Goal: Transaction & Acquisition: Purchase product/service

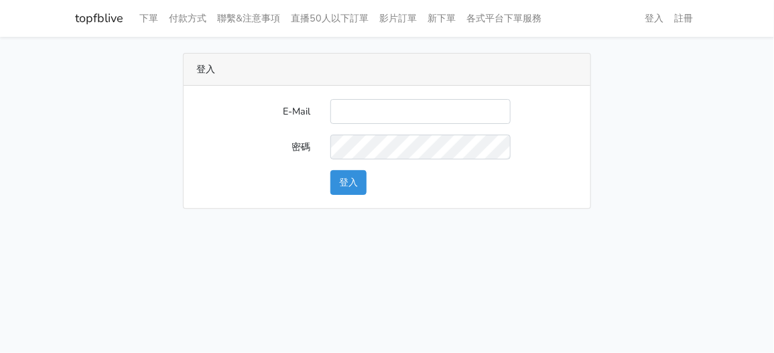
click at [365, 103] on input "E-Mail" at bounding box center [421, 111] width 180 height 25
type input "[EMAIL_ADDRESS][DOMAIN_NAME]"
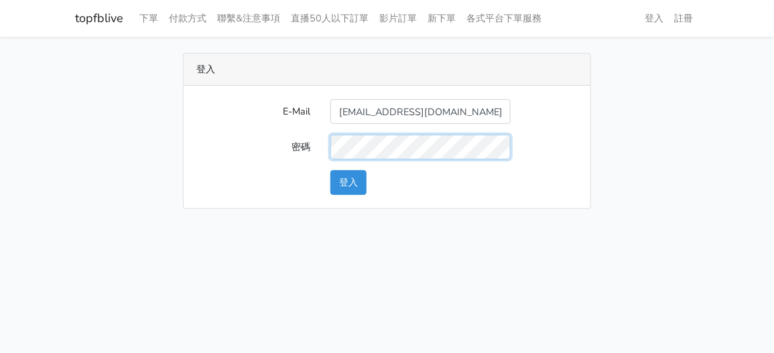
click at [331, 170] on button "登入" at bounding box center [349, 182] width 36 height 25
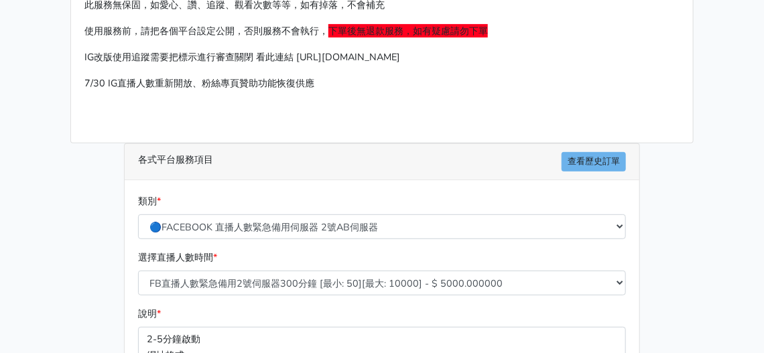
scroll to position [201, 0]
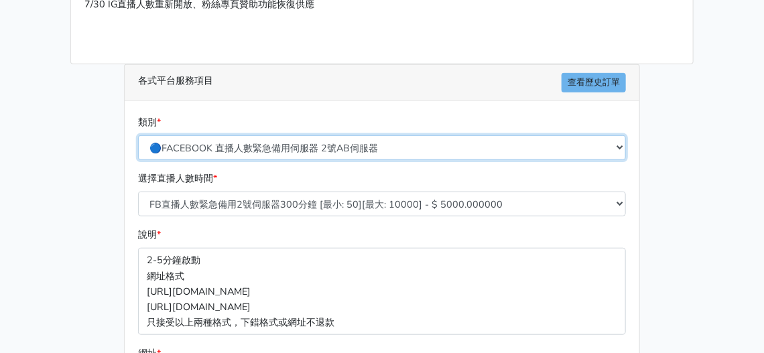
click at [285, 135] on select "🔵FACEBOOK 直播人數緊急備用伺服器 2號AB伺服器 🔵FACEBOOK 網軍專用貼文留言 安全保密 🔵9/30 FACEBOOK 直播人數緩慢進場緩慢…" at bounding box center [382, 147] width 488 height 25
select select "🔵9/30 FACEBOOK 直播人數緩慢進場緩慢退場 台灣獨家"
click at [138, 135] on select "🔵FACEBOOK 直播人數緊急備用伺服器 2號AB伺服器 🔵FACEBOOK 網軍專用貼文留言 安全保密 🔵9/30 FACEBOOK 直播人數緩慢進場緩慢…" at bounding box center [382, 147] width 488 height 25
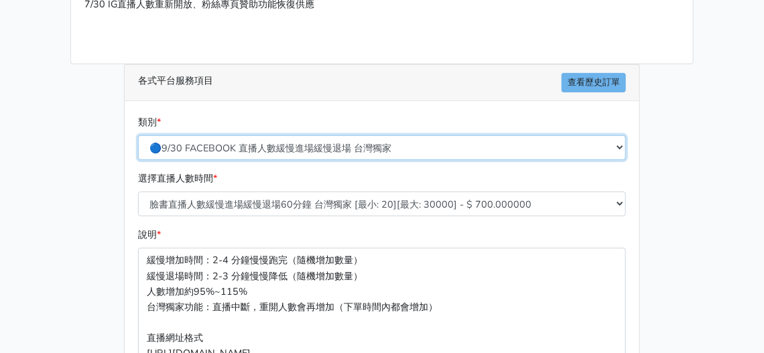
scroll to position [268, 0]
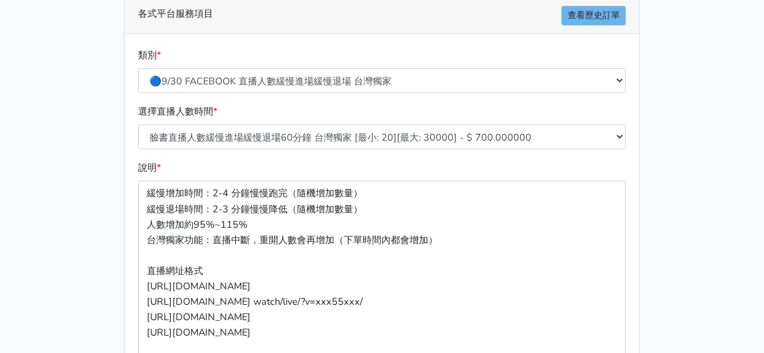
click at [262, 104] on div "選擇直播人數時間 * 臉書直播人數緩慢進場緩慢退場60分鐘 台灣獨家 [最小: 20][最大: 30000] - $ 700.000000 臉書直播人數緩慢進…" at bounding box center [382, 127] width 495 height 46
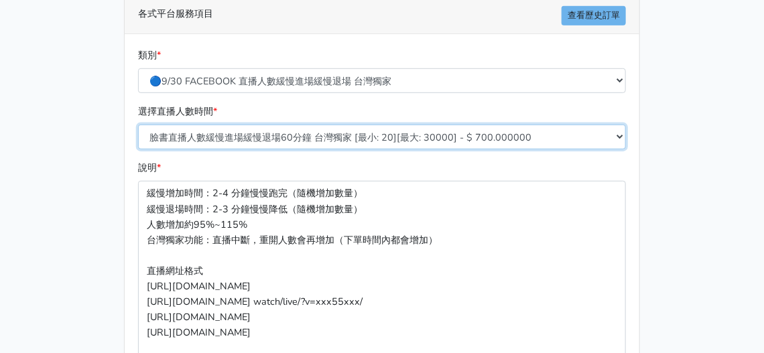
click at [261, 125] on select "臉書直播人數緩慢進場緩慢退場60分鐘 台灣獨家 [最小: 20][最大: 30000] - $ 700.000000 臉書直播人數緩慢進場緩慢退場120分鐘 …" at bounding box center [382, 137] width 488 height 25
select select "559"
click at [138, 125] on select "臉書直播人數緩慢進場緩慢退場60分鐘 台灣獨家 [最小: 20][最大: 30000] - $ 700.000000 臉書直播人數緩慢進場緩慢退場120分鐘 …" at bounding box center [382, 137] width 488 height 25
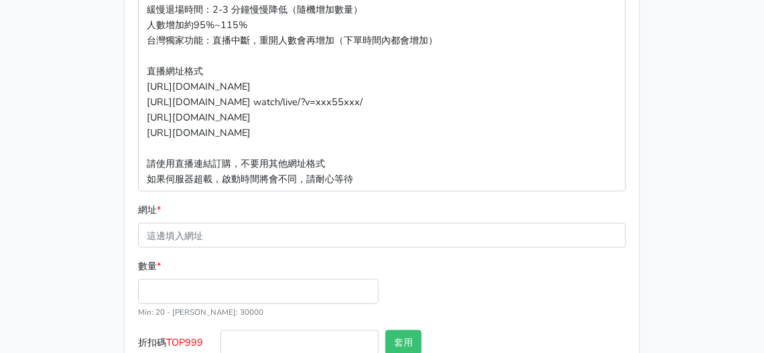
scroll to position [469, 0]
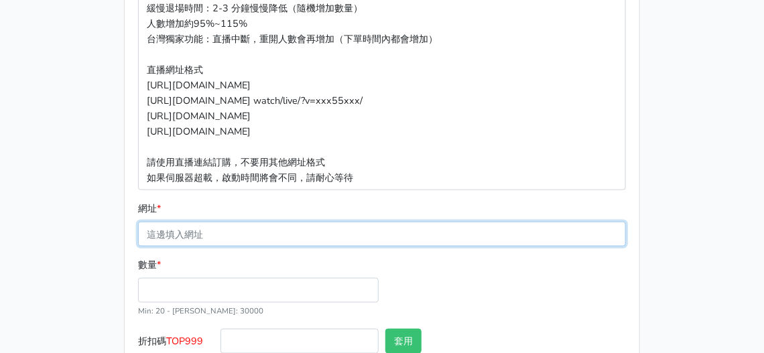
click at [223, 222] on input "網址 *" at bounding box center [382, 234] width 488 height 25
paste input "[URL][DOMAIN_NAME]"
type input "[URL][DOMAIN_NAME]"
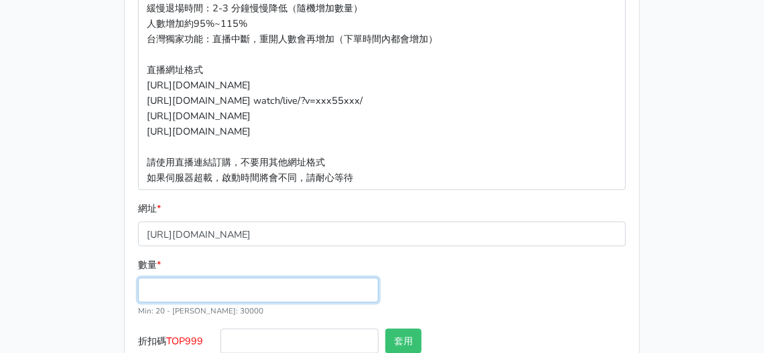
click at [209, 278] on input "數量 *" at bounding box center [258, 290] width 241 height 25
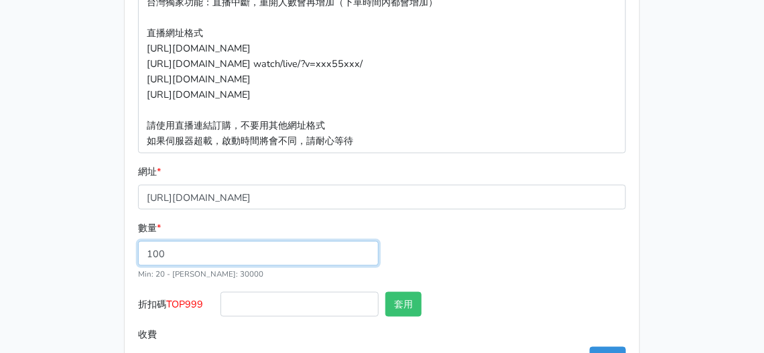
scroll to position [525, 0]
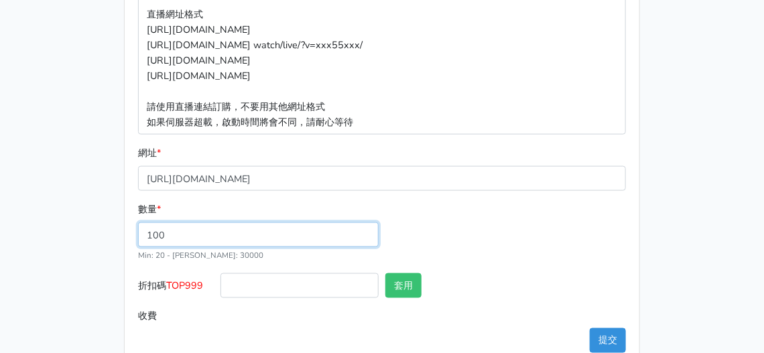
type input "100"
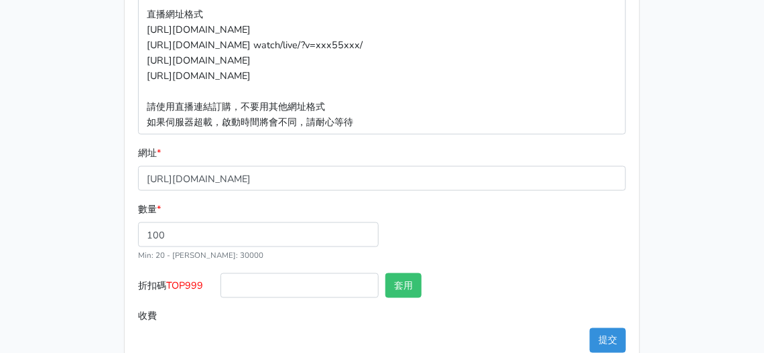
type input "280.000"
click at [184, 279] on span "TOP999" at bounding box center [184, 285] width 37 height 13
click at [221, 274] on input "折扣碼 TOP999" at bounding box center [300, 286] width 158 height 25
drag, startPoint x: 174, startPoint y: 257, endPoint x: 208, endPoint y: 257, distance: 34.2
click at [208, 274] on label "折扣碼 TOP999" at bounding box center [176, 289] width 82 height 30
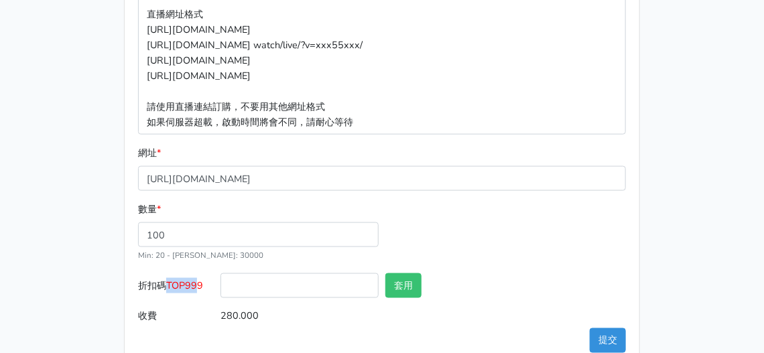
drag, startPoint x: 170, startPoint y: 257, endPoint x: 202, endPoint y: 253, distance: 33.1
click at [202, 279] on span "TOP999" at bounding box center [184, 285] width 37 height 13
click at [174, 279] on span "TOP999" at bounding box center [184, 285] width 37 height 13
click at [221, 274] on input "折扣碼 TOP999" at bounding box center [300, 286] width 158 height 25
drag, startPoint x: 169, startPoint y: 257, endPoint x: 208, endPoint y: 255, distance: 39.6
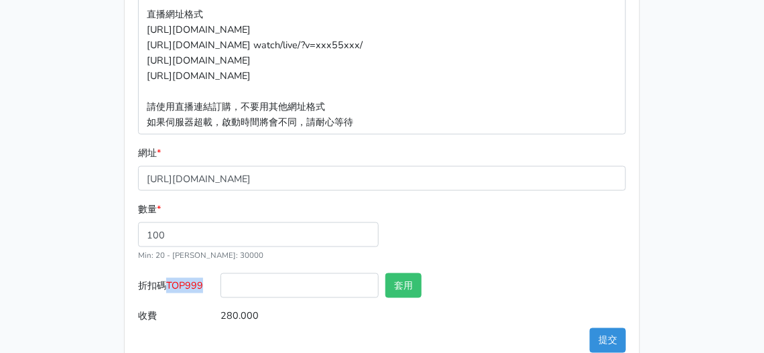
click at [208, 274] on label "折扣碼 TOP999" at bounding box center [176, 289] width 82 height 30
copy span "TOP999"
click at [267, 274] on input "折扣碼 TOP999" at bounding box center [300, 286] width 158 height 25
paste input "TOP999"
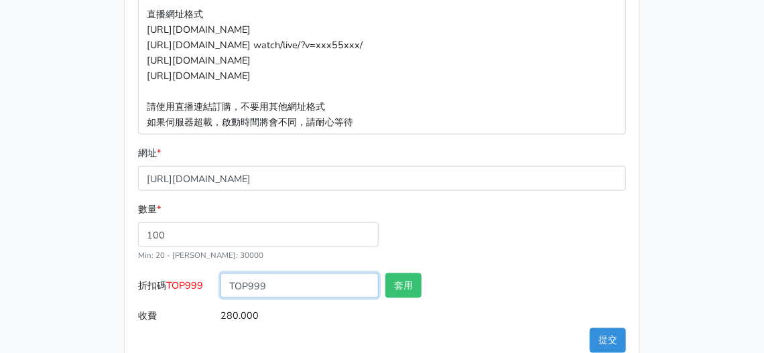
type input "TOP999"
click at [410, 238] on div "數量 * 100 Min: 20 - Max: 30000" at bounding box center [382, 238] width 495 height 72
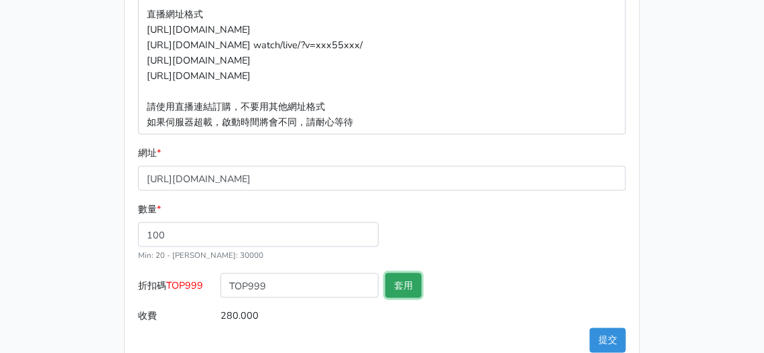
click at [399, 274] on button "套用" at bounding box center [403, 286] width 36 height 25
type input "套用失敗"
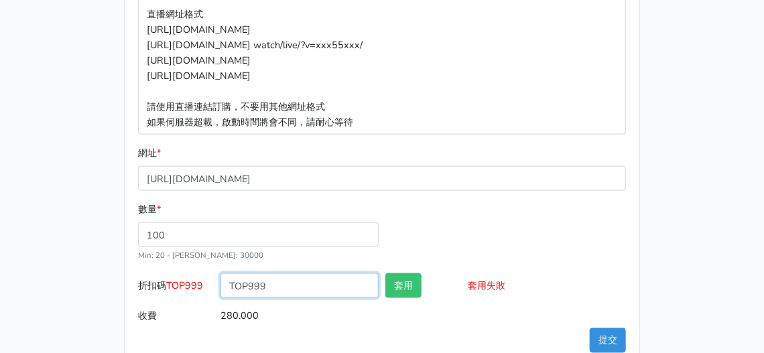
drag, startPoint x: 326, startPoint y: 265, endPoint x: 63, endPoint y: 317, distance: 267.8
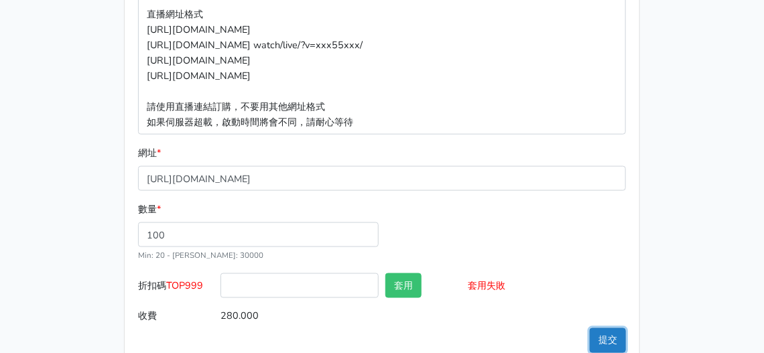
click at [605, 328] on button "提交" at bounding box center [608, 340] width 36 height 25
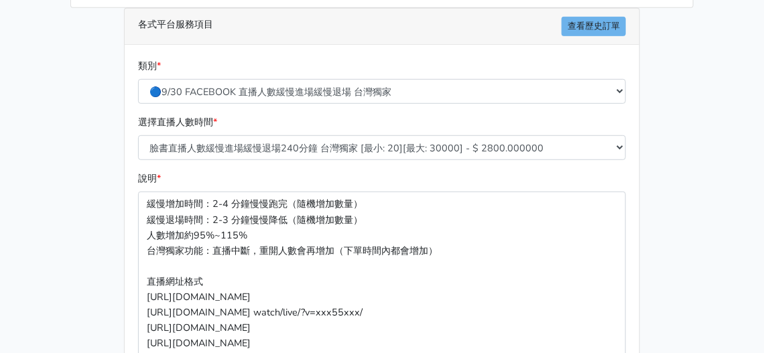
scroll to position [257, 0]
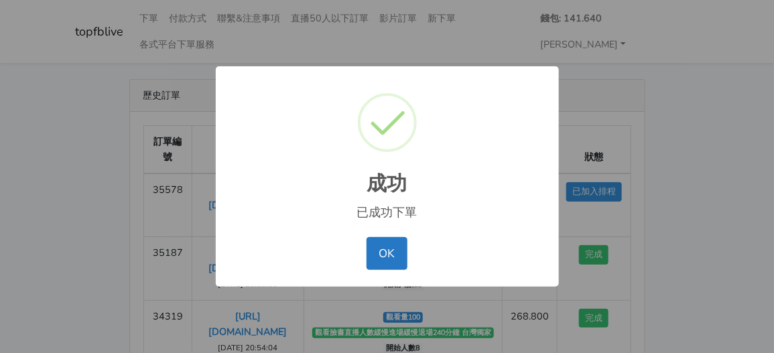
click at [410, 261] on div "OK No Cancel" at bounding box center [387, 254] width 316 height 40
